Goal: Task Accomplishment & Management: Use online tool/utility

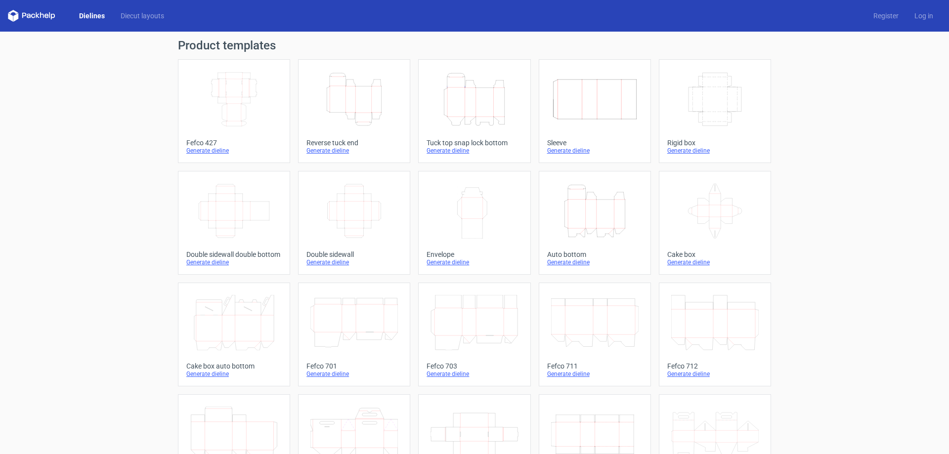
click at [34, 16] on icon at bounding box center [31, 16] width 47 height 12
click at [15, 14] on icon at bounding box center [31, 16] width 47 height 12
click at [19, 15] on icon at bounding box center [31, 16] width 47 height 12
